Goal: Information Seeking & Learning: Learn about a topic

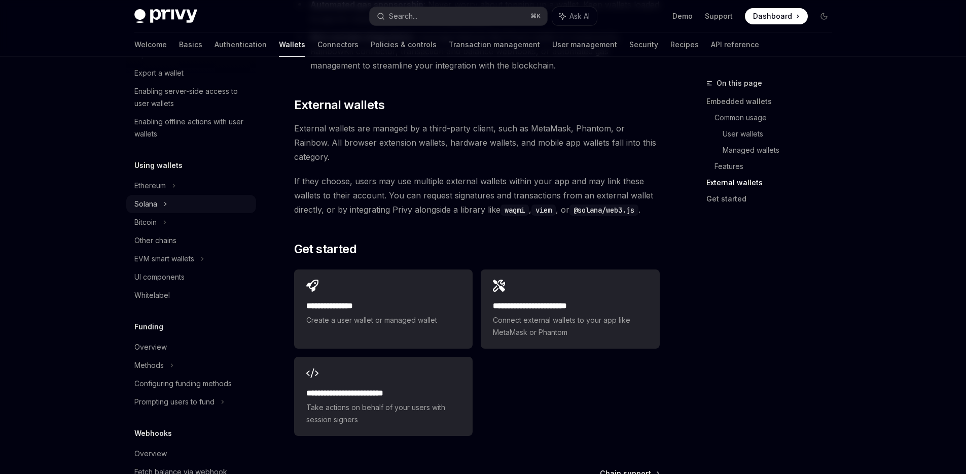
scroll to position [155, 0]
click at [177, 187] on div "Ethereum" at bounding box center [191, 187] width 130 height 18
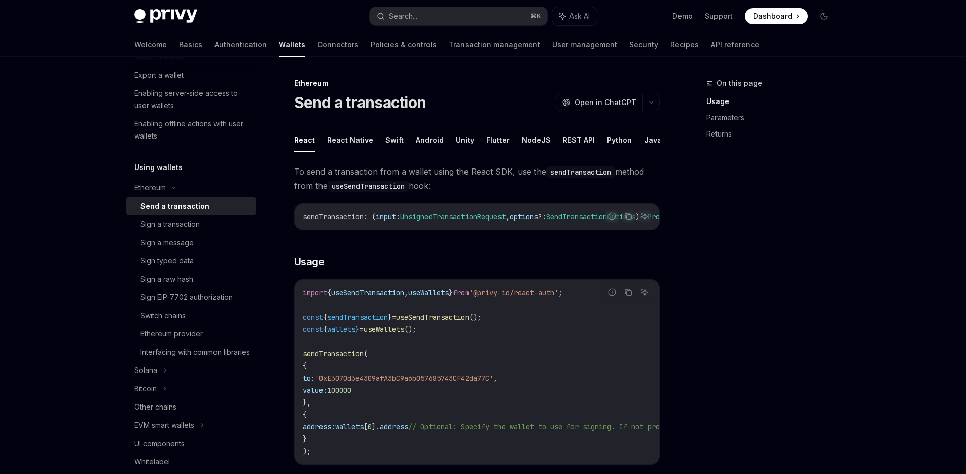
drag, startPoint x: 702, startPoint y: 235, endPoint x: 713, endPoint y: 229, distance: 13.4
type textarea "*"
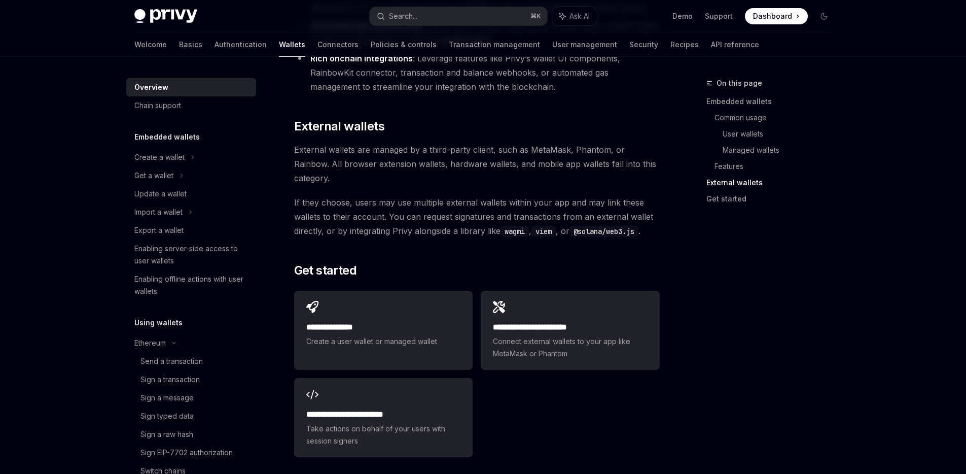
scroll to position [1485, 0]
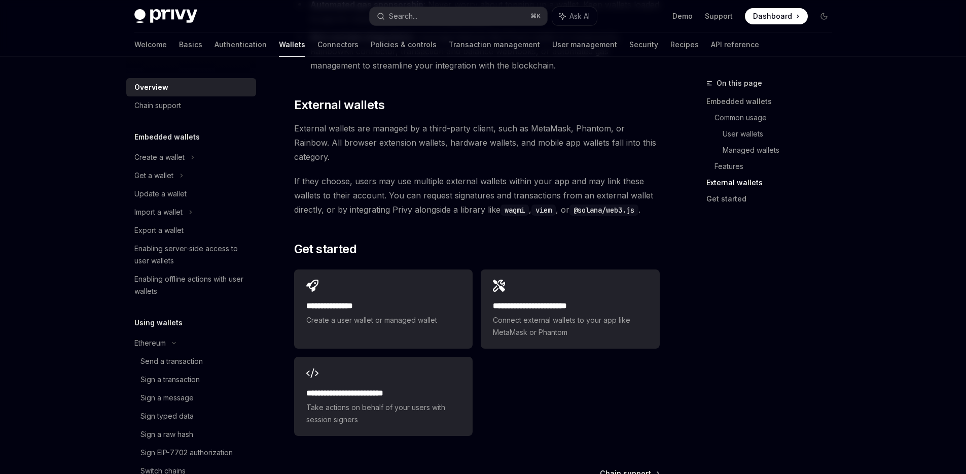
drag, startPoint x: 728, startPoint y: 227, endPoint x: 735, endPoint y: 224, distance: 7.7
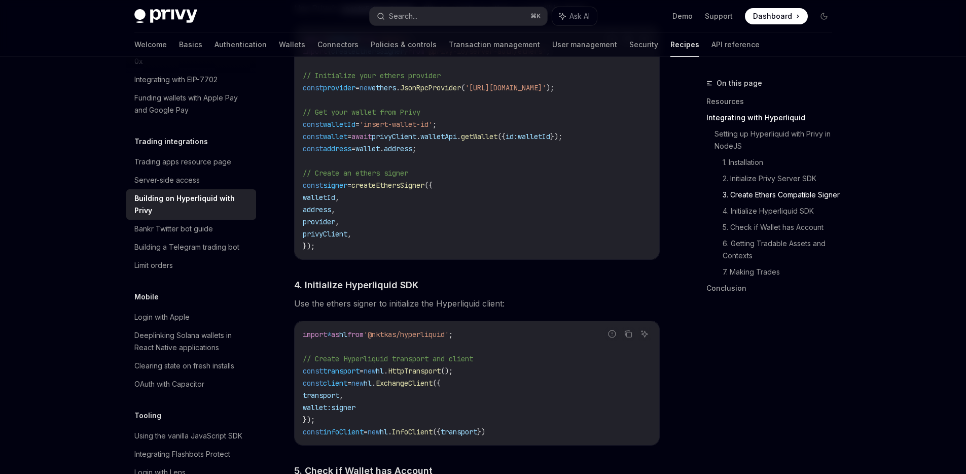
scroll to position [843, 0]
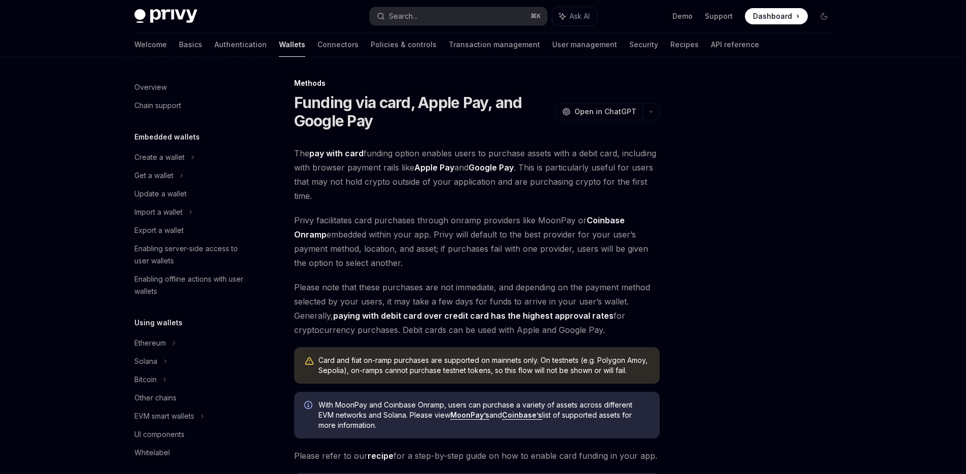
scroll to position [281, 0]
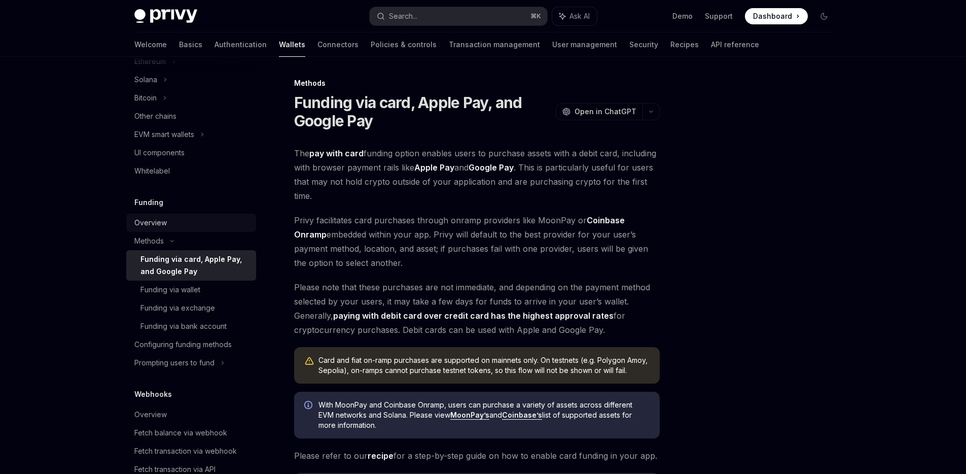
click at [150, 217] on div "Overview" at bounding box center [150, 222] width 32 height 12
type textarea "*"
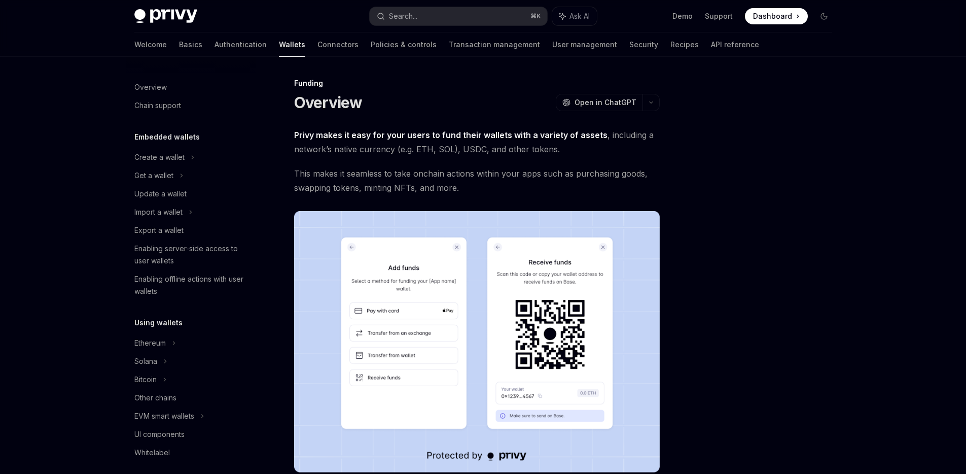
click at [749, 256] on div at bounding box center [763, 275] width 154 height 396
